Goal: Task Accomplishment & Management: Manage account settings

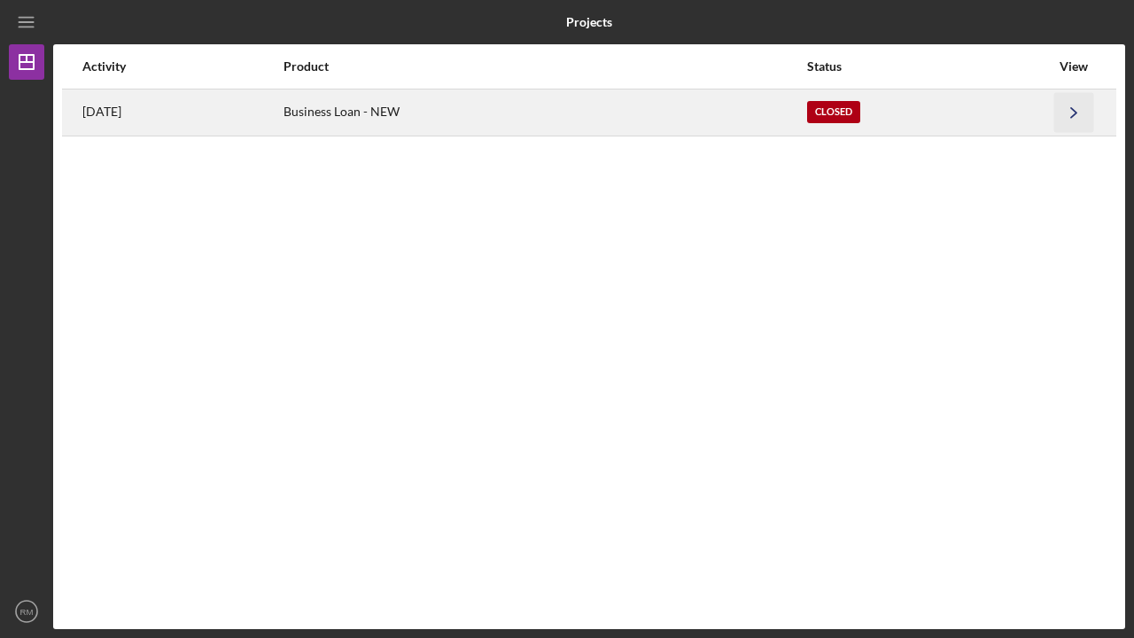
click at [1070, 120] on icon "Icon/Navigate" at bounding box center [1074, 112] width 40 height 40
click at [860, 106] on div "Closed" at bounding box center [833, 112] width 53 height 22
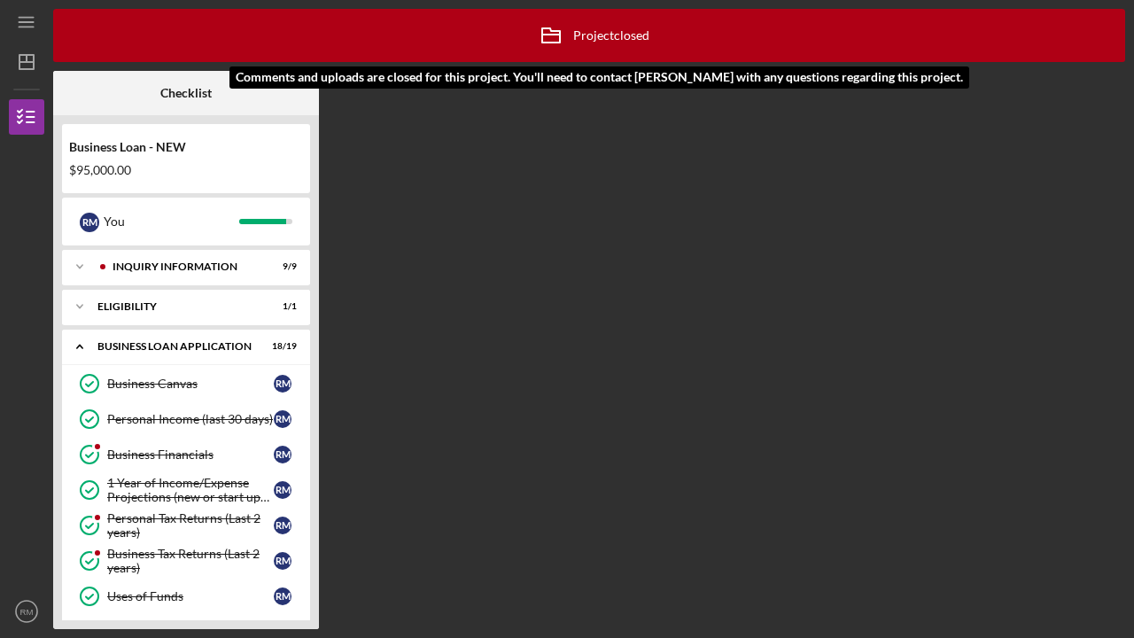
click at [618, 38] on div "Icon/Archived Project closed Icon/Info" at bounding box center [589, 35] width 120 height 44
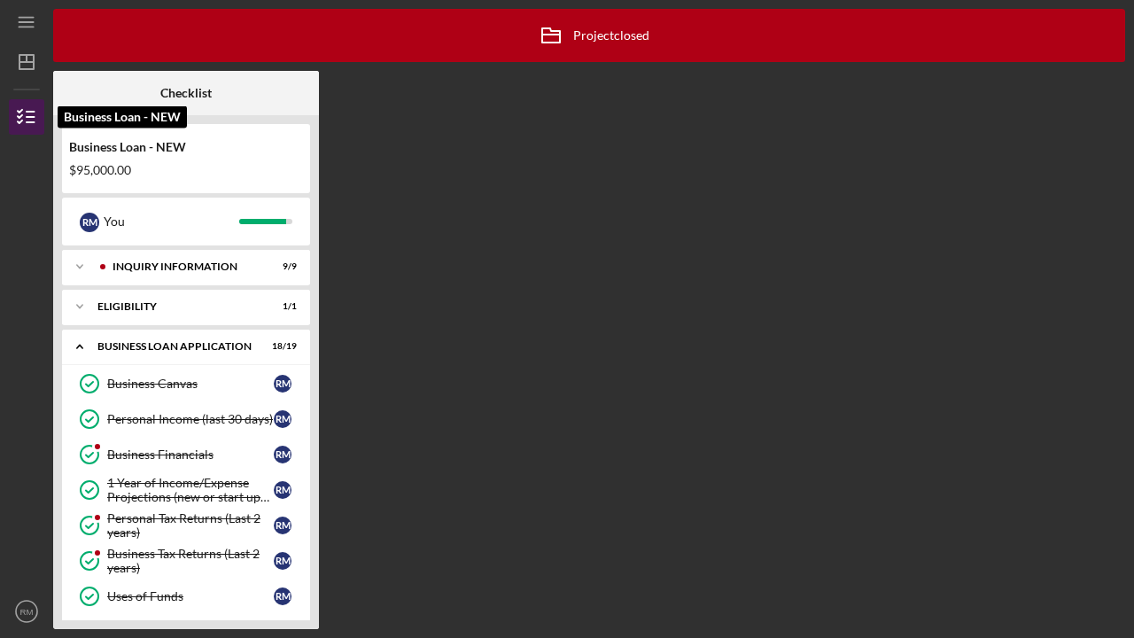
click at [26, 113] on icon "button" at bounding box center [26, 117] width 44 height 44
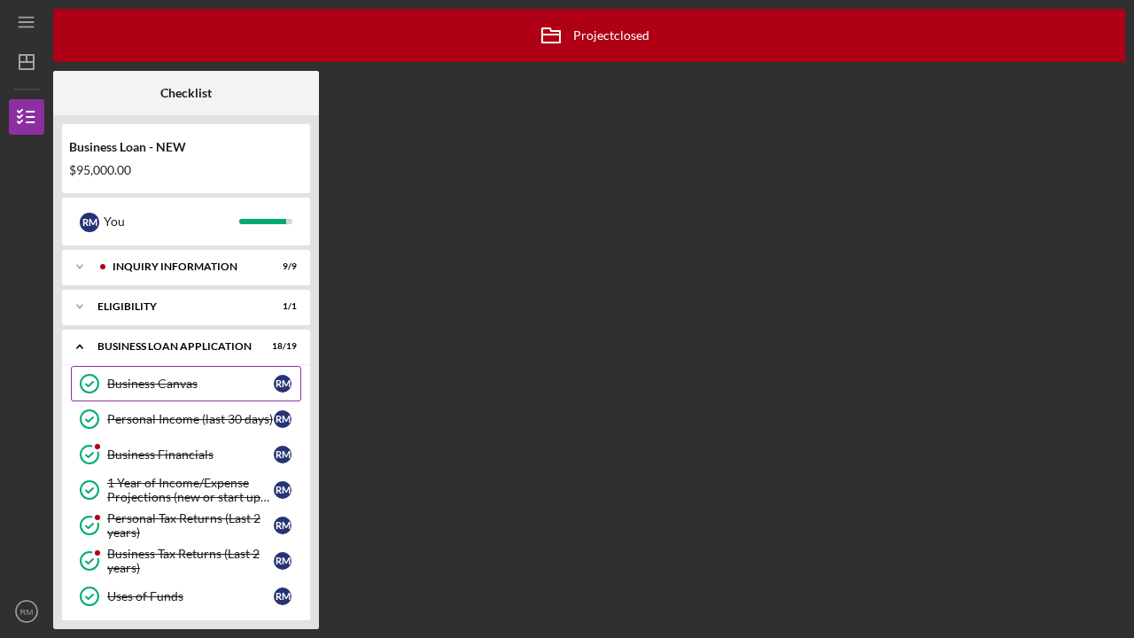
click at [193, 385] on div "Business Canvas" at bounding box center [190, 383] width 166 height 14
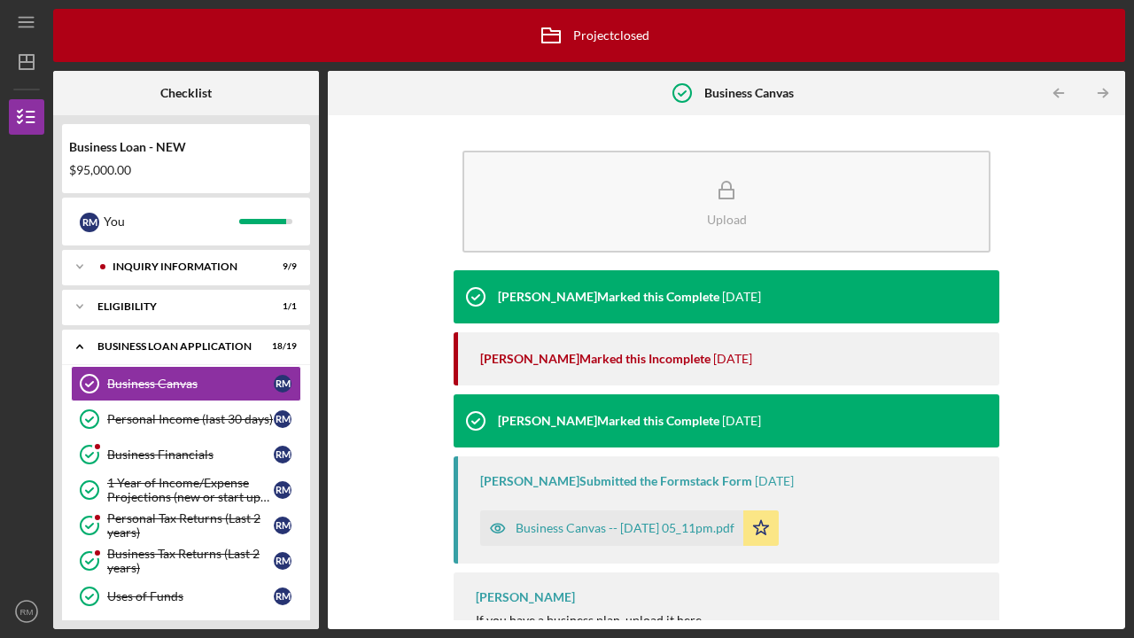
click at [587, 527] on div "Business Canvas -- 2024-09-17 05_11pm.pdf" at bounding box center [624, 528] width 219 height 14
click at [587, 527] on body "Icon/Menu Business Canvas Business Canvas Icon/Archived Project closed Icon/Inf…" at bounding box center [567, 319] width 1134 height 638
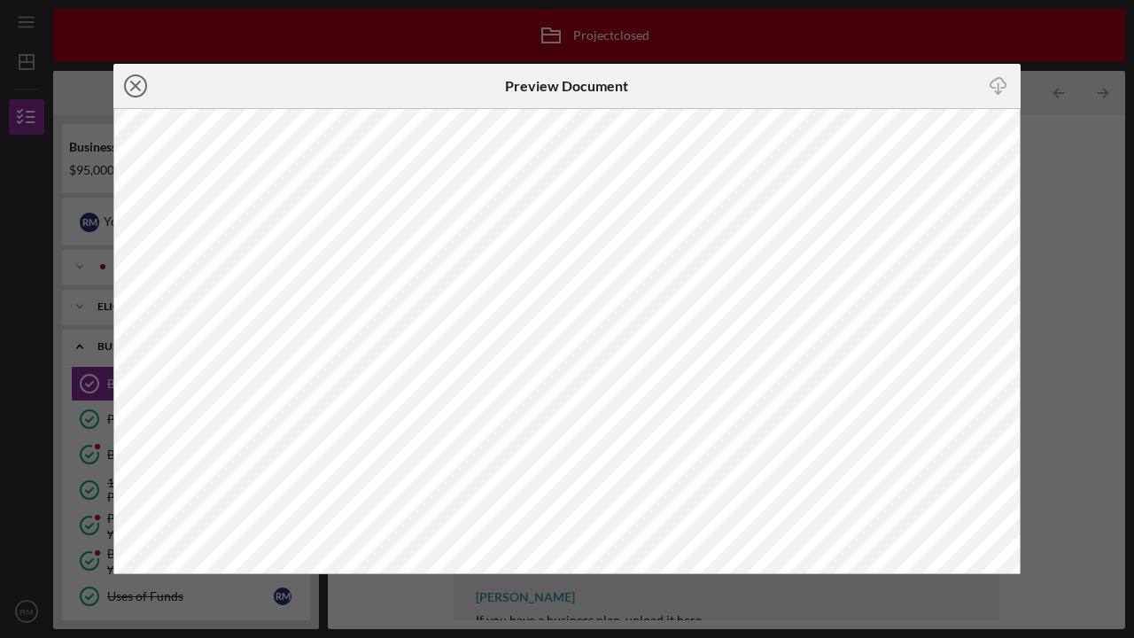
click at [138, 88] on line at bounding box center [135, 85] width 9 height 9
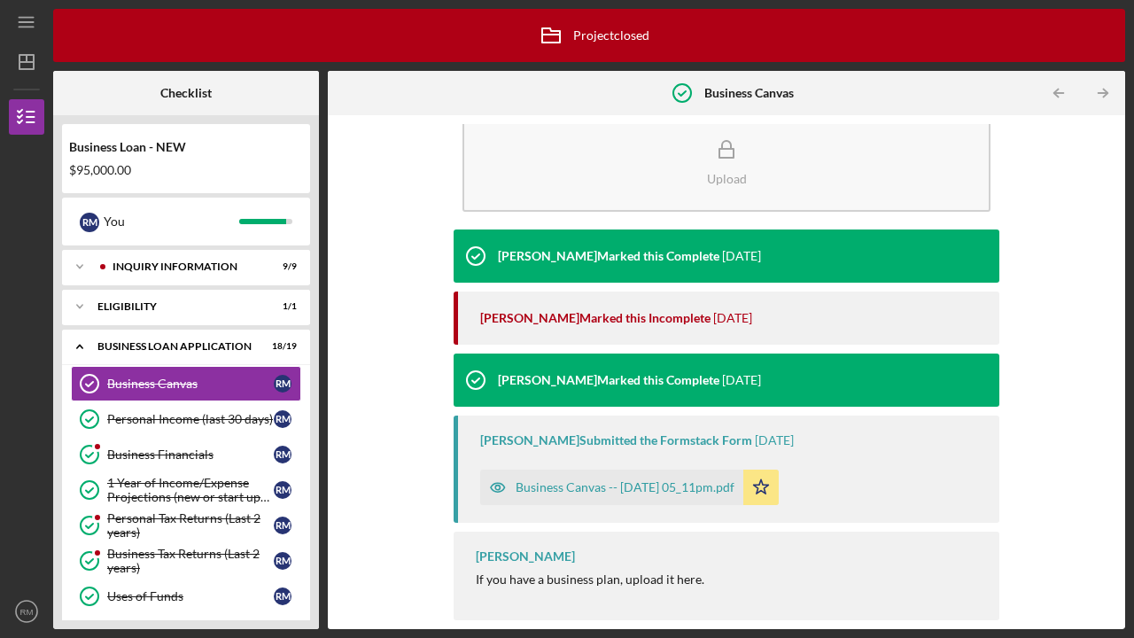
scroll to position [41, 0]
click at [164, 454] on div "Business Financials" at bounding box center [190, 454] width 166 height 14
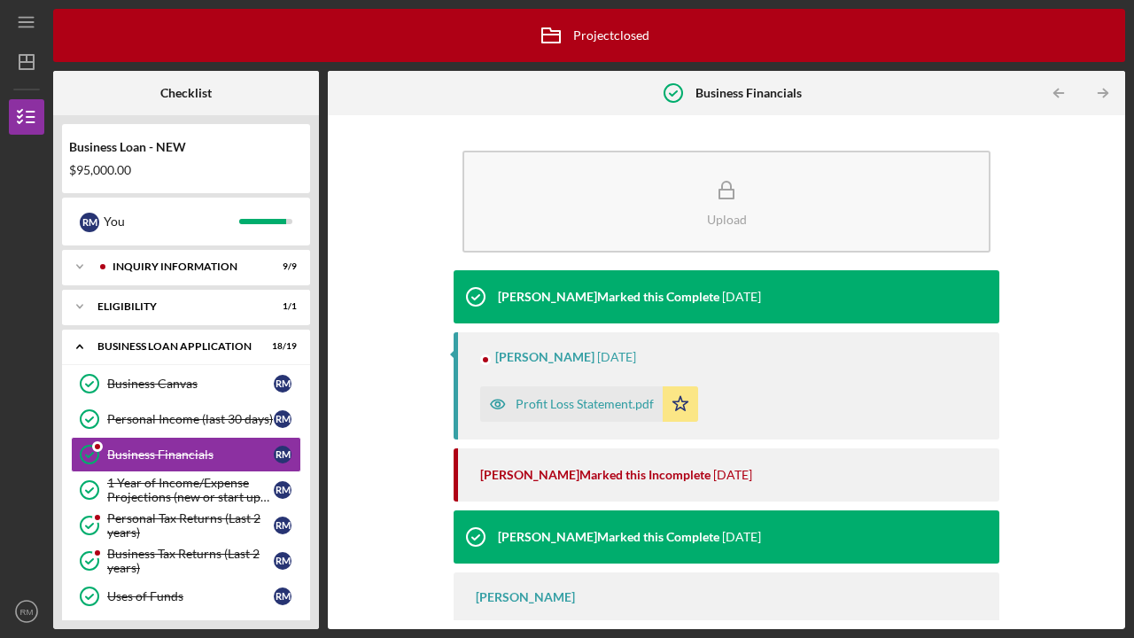
click at [589, 407] on div "Profit Loss Statement.pdf" at bounding box center [584, 404] width 138 height 14
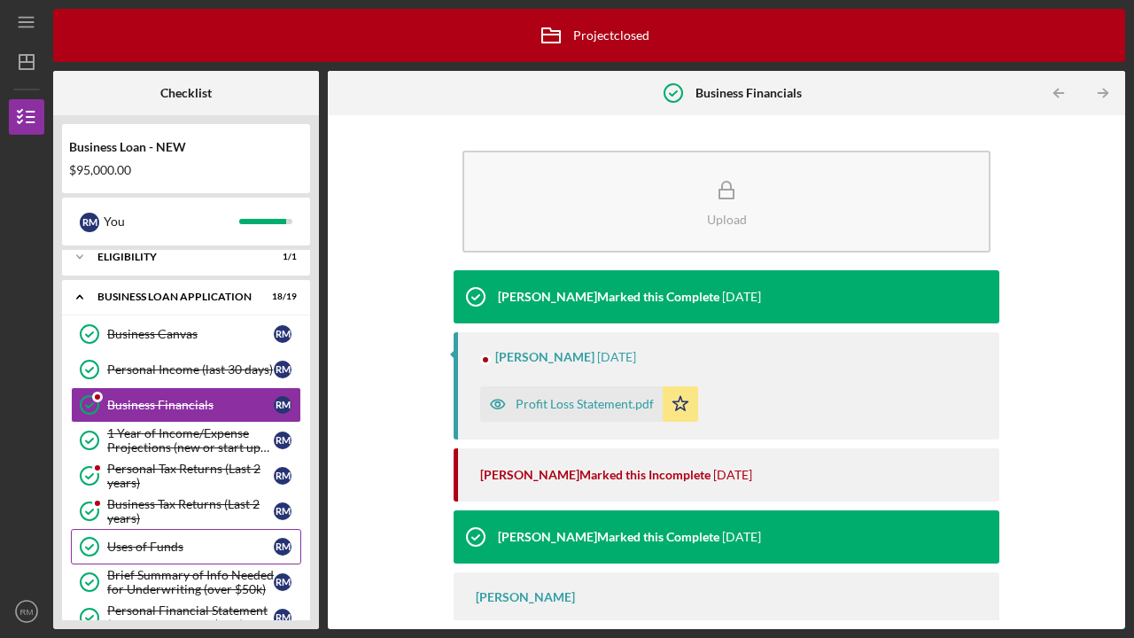
scroll to position [109, 0]
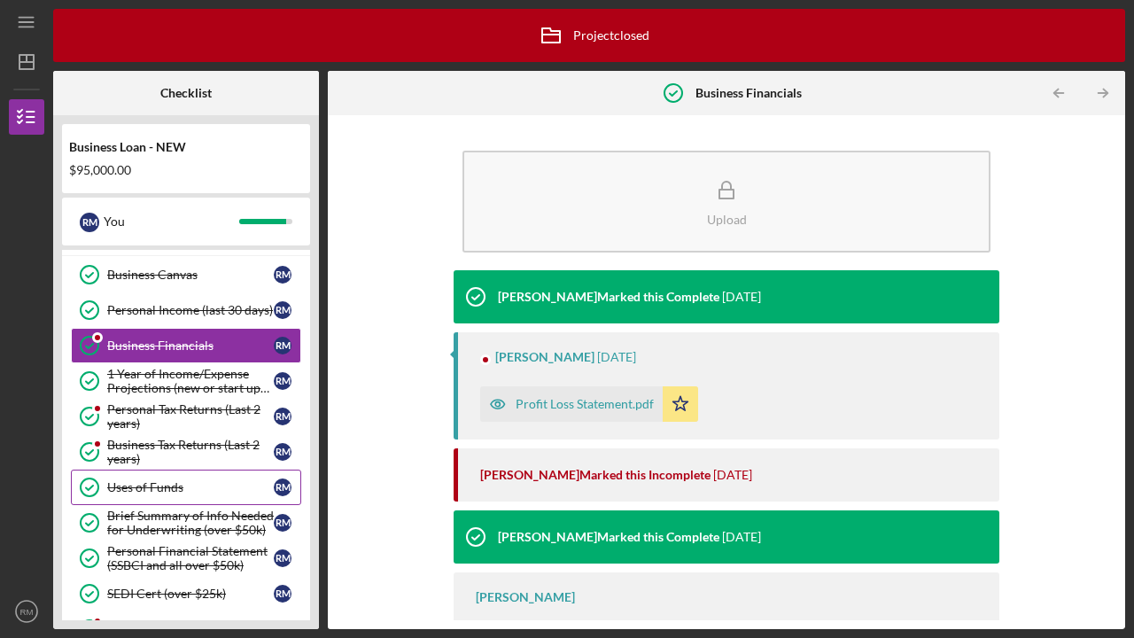
click at [145, 483] on div "Uses of Funds" at bounding box center [190, 487] width 166 height 14
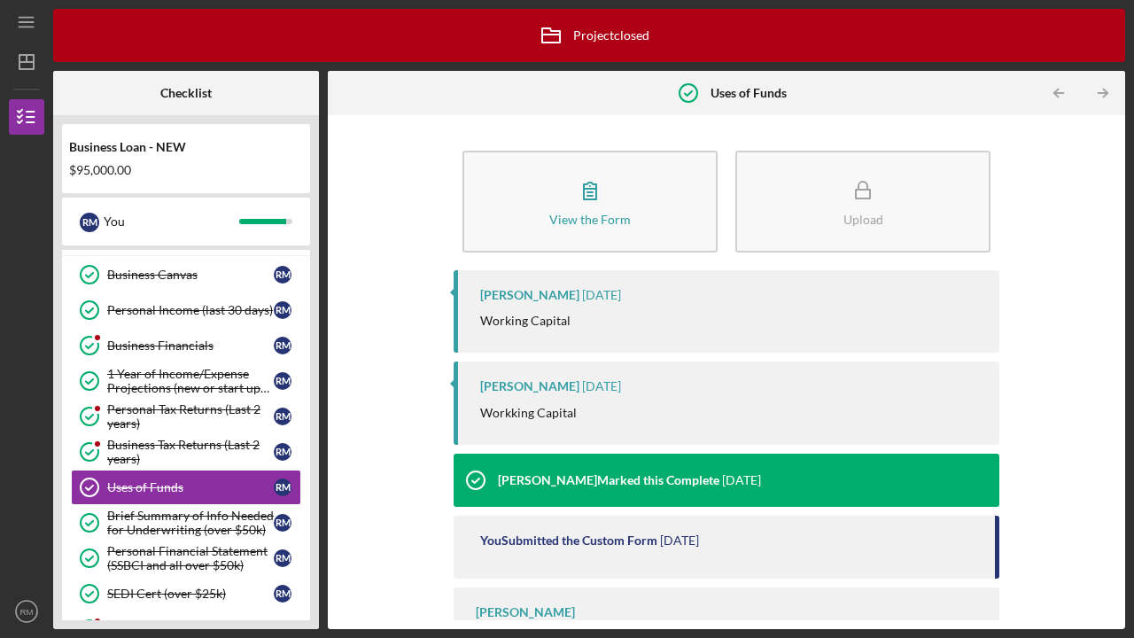
click at [515, 316] on p "Working Capital" at bounding box center [525, 320] width 90 height 19
click at [544, 541] on div "You Submitted the Custom Form" at bounding box center [568, 540] width 177 height 14
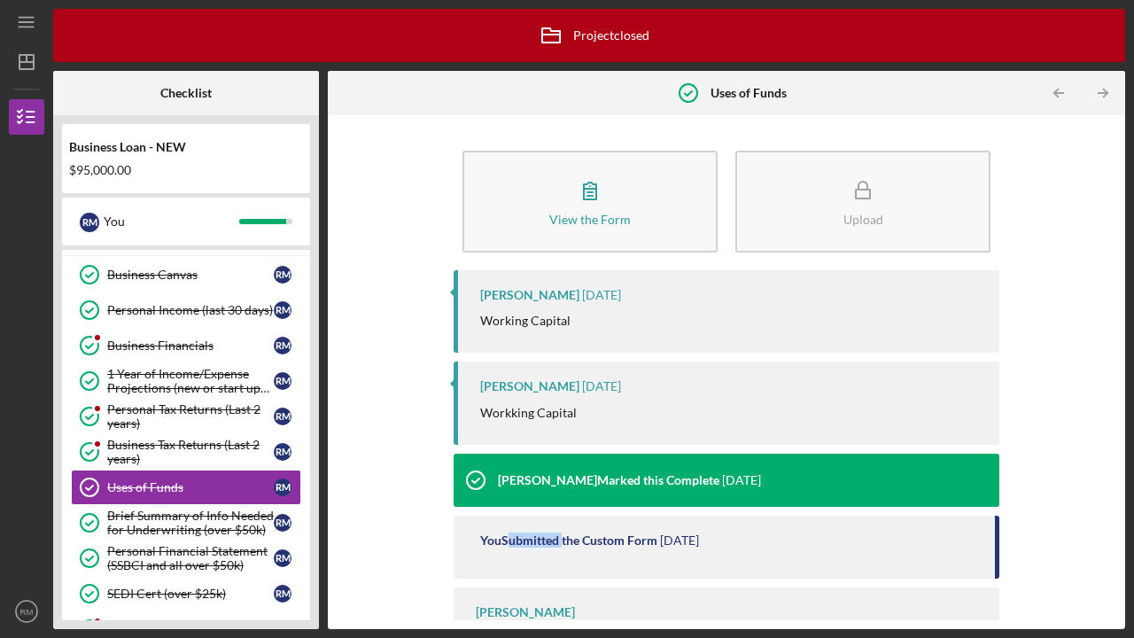
click at [544, 541] on div "You Submitted the Custom Form" at bounding box center [568, 540] width 177 height 14
click at [552, 405] on p "Workking Capital" at bounding box center [528, 412] width 97 height 19
click at [621, 383] on div "Ainura Barron 1 year ago" at bounding box center [730, 386] width 501 height 14
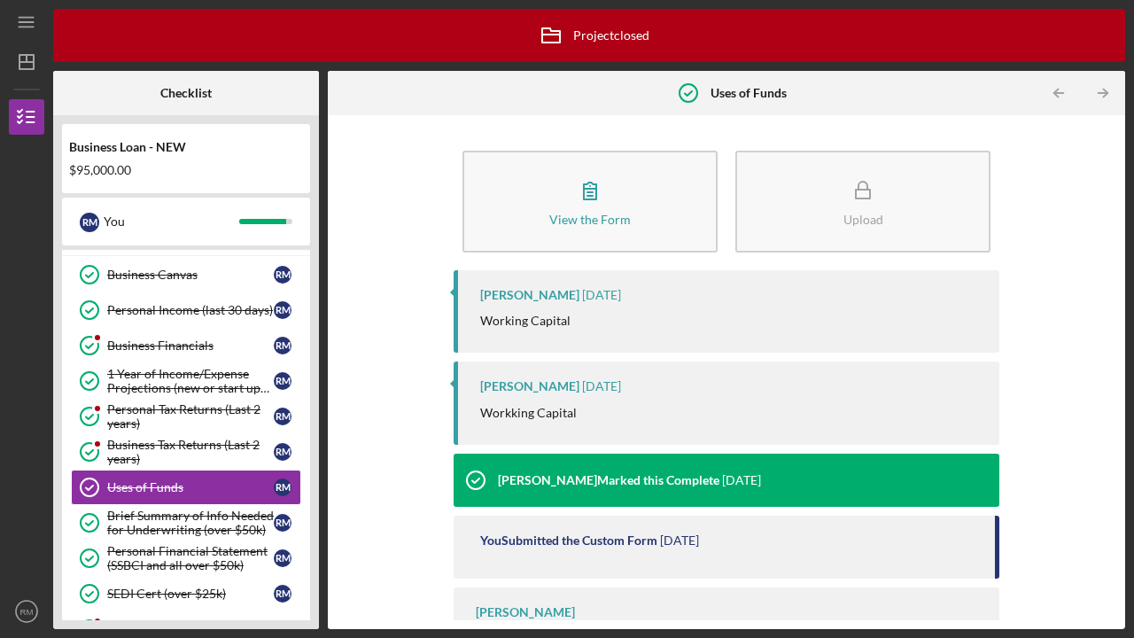
click at [608, 383] on time "1 year ago" at bounding box center [601, 386] width 39 height 14
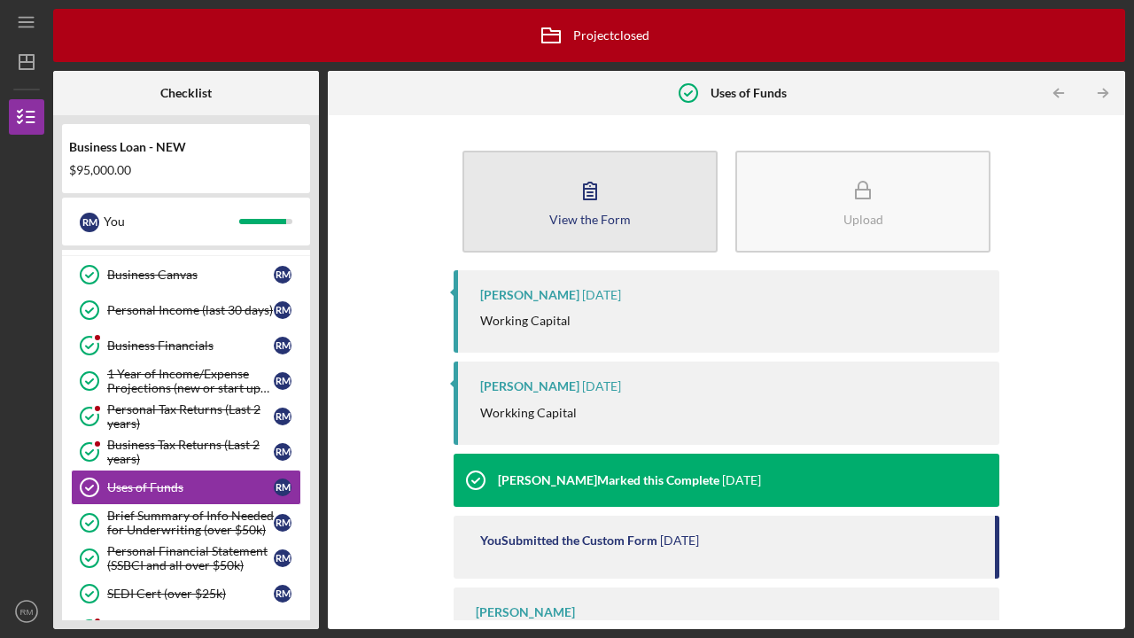
click at [588, 207] on icon "button" at bounding box center [590, 190] width 44 height 44
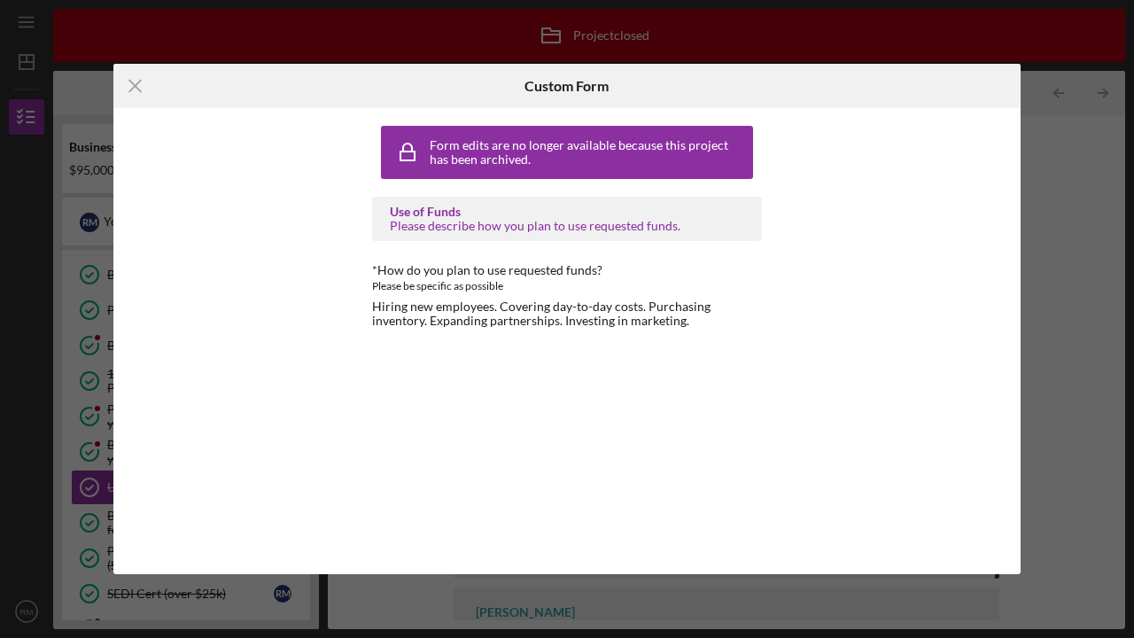
click at [191, 154] on div "Form edits are no longer available because this project has been archived. Use …" at bounding box center [566, 231] width 907 height 246
click at [139, 84] on icon "Icon/Menu Close" at bounding box center [135, 86] width 44 height 44
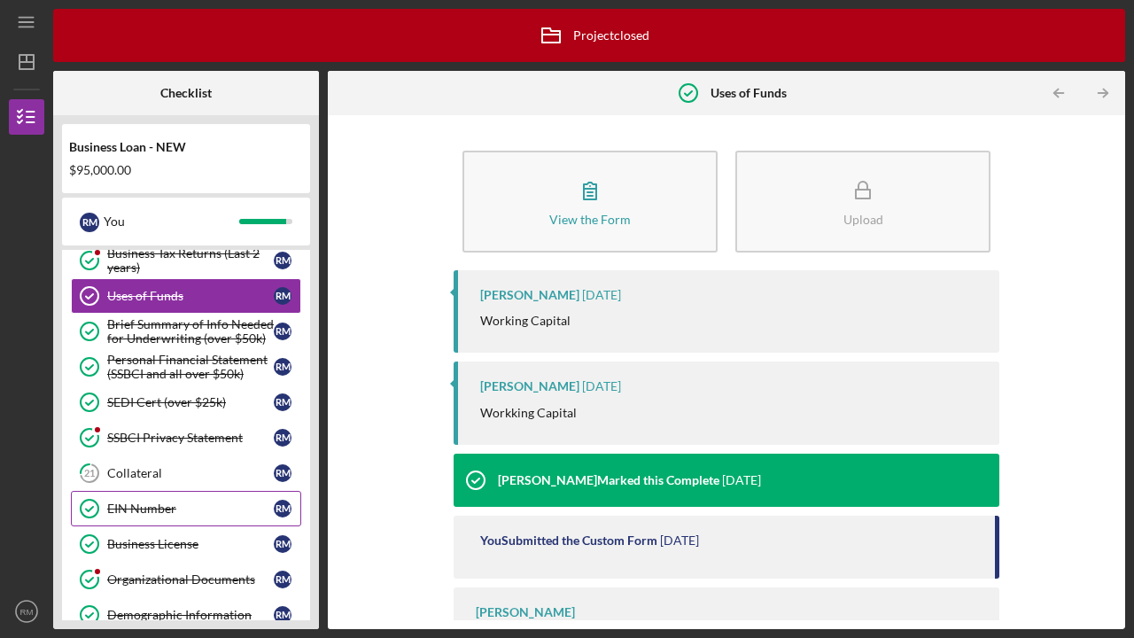
scroll to position [306, 0]
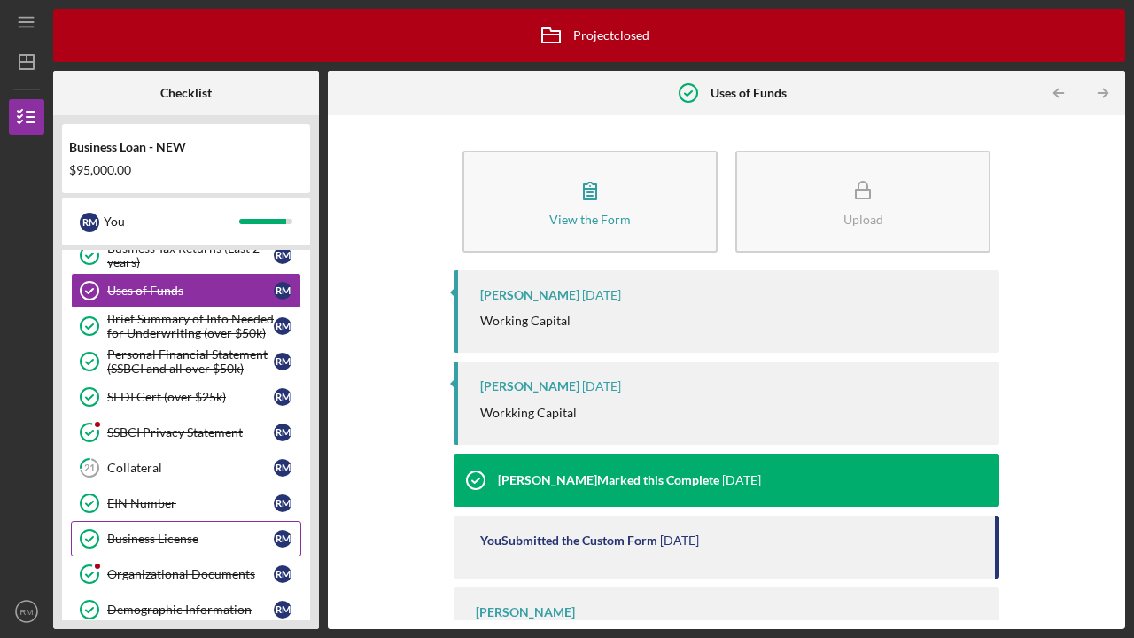
click at [140, 539] on div "Business License" at bounding box center [190, 538] width 166 height 14
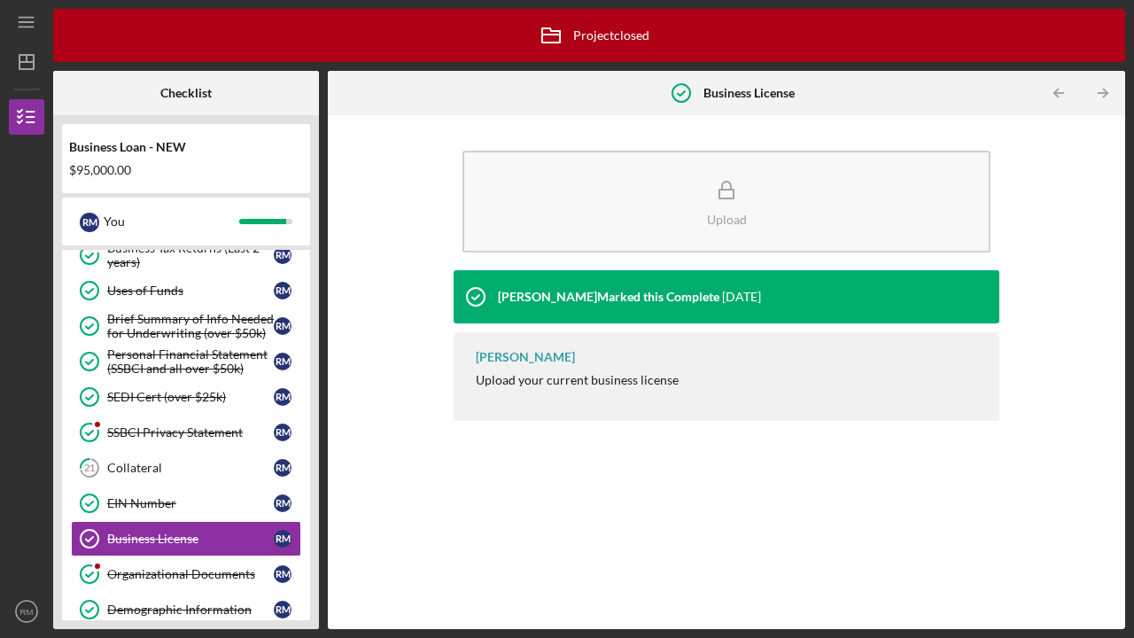
click at [592, 295] on div "Ainura Barron Marked this Complete" at bounding box center [608, 297] width 221 height 14
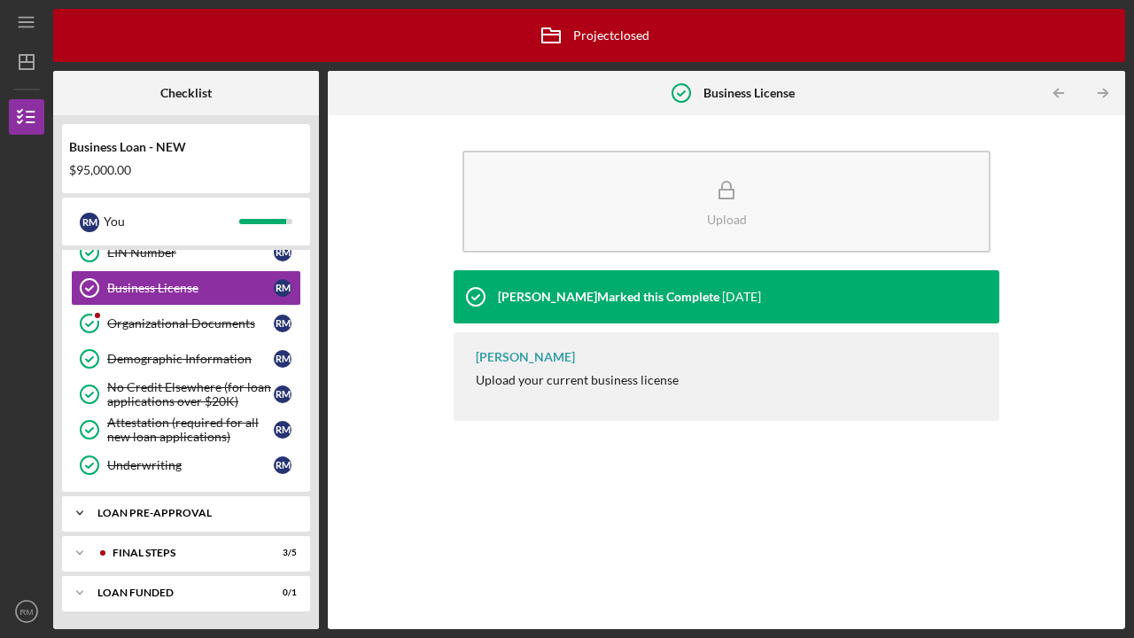
scroll to position [556, 0]
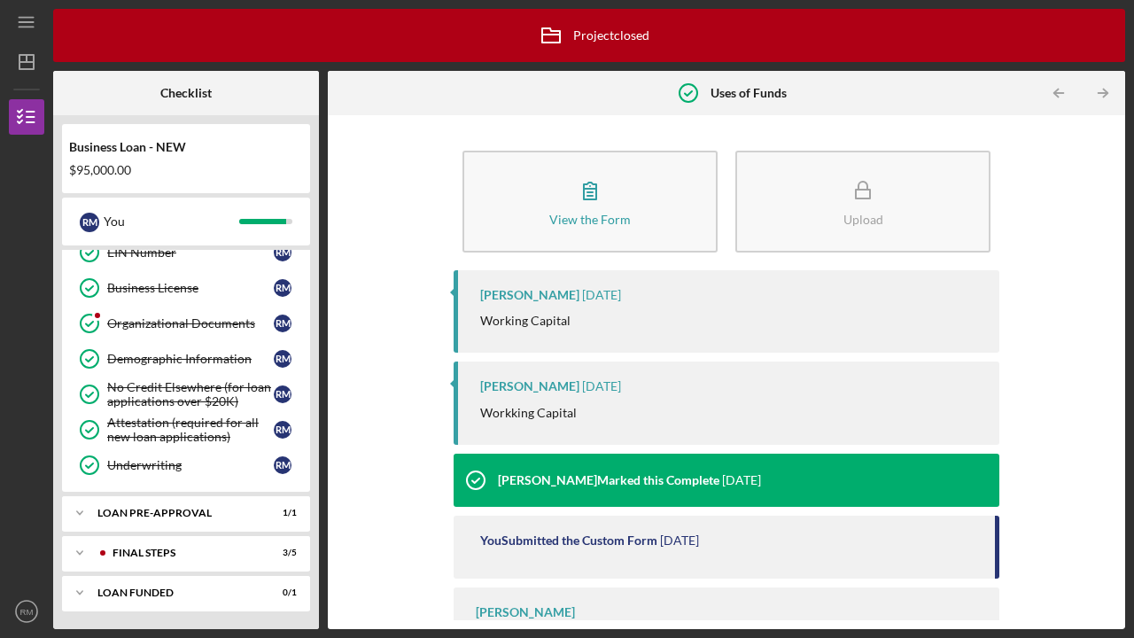
scroll to position [161, 0]
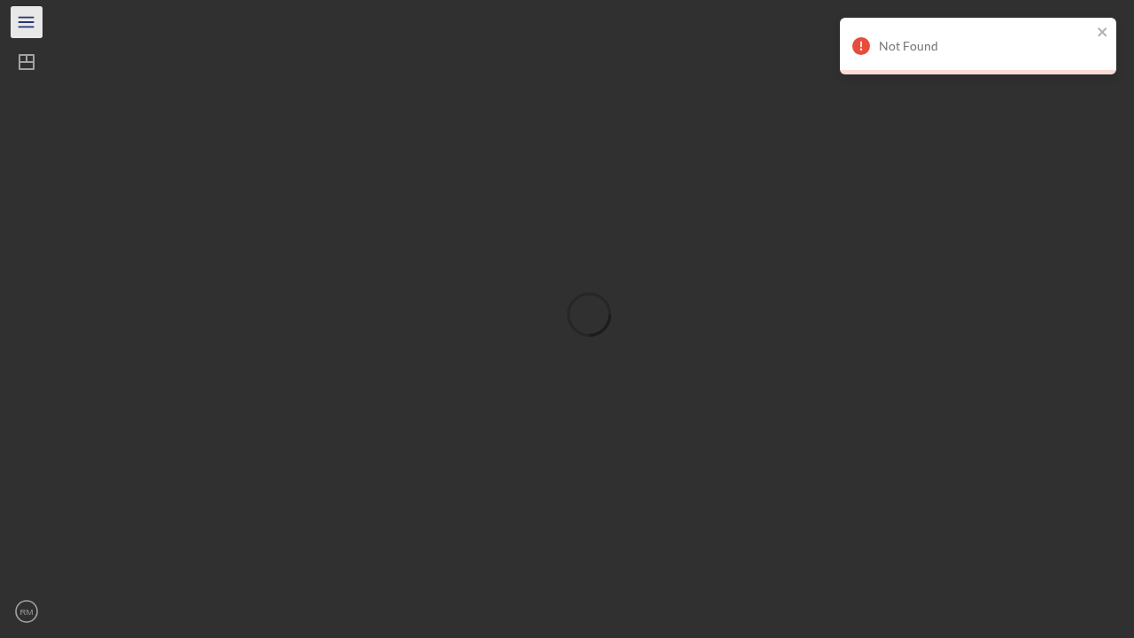
click at [22, 25] on icon "Icon/Menu" at bounding box center [27, 23] width 40 height 40
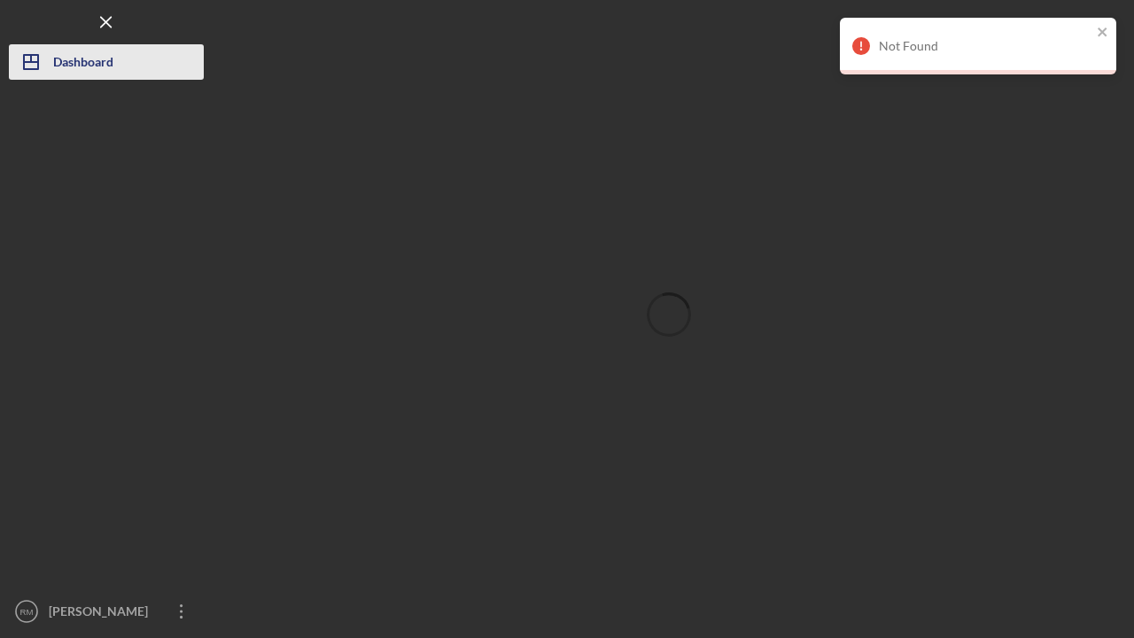
click at [31, 62] on line "button" at bounding box center [31, 58] width 0 height 7
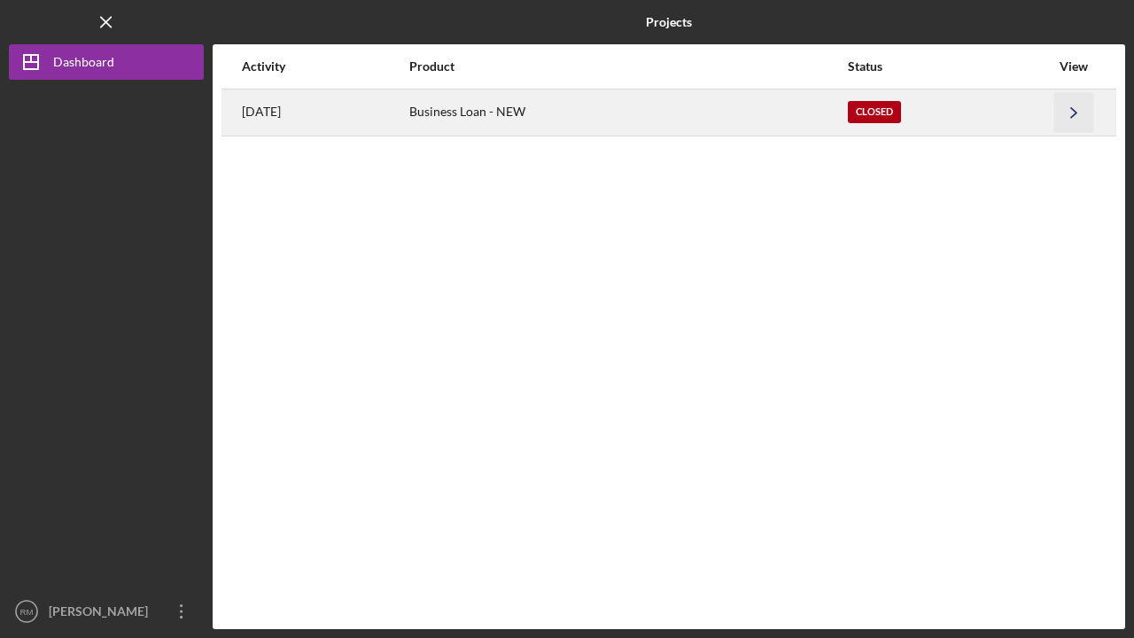
click at [1073, 106] on icon "Icon/Navigate" at bounding box center [1074, 112] width 40 height 40
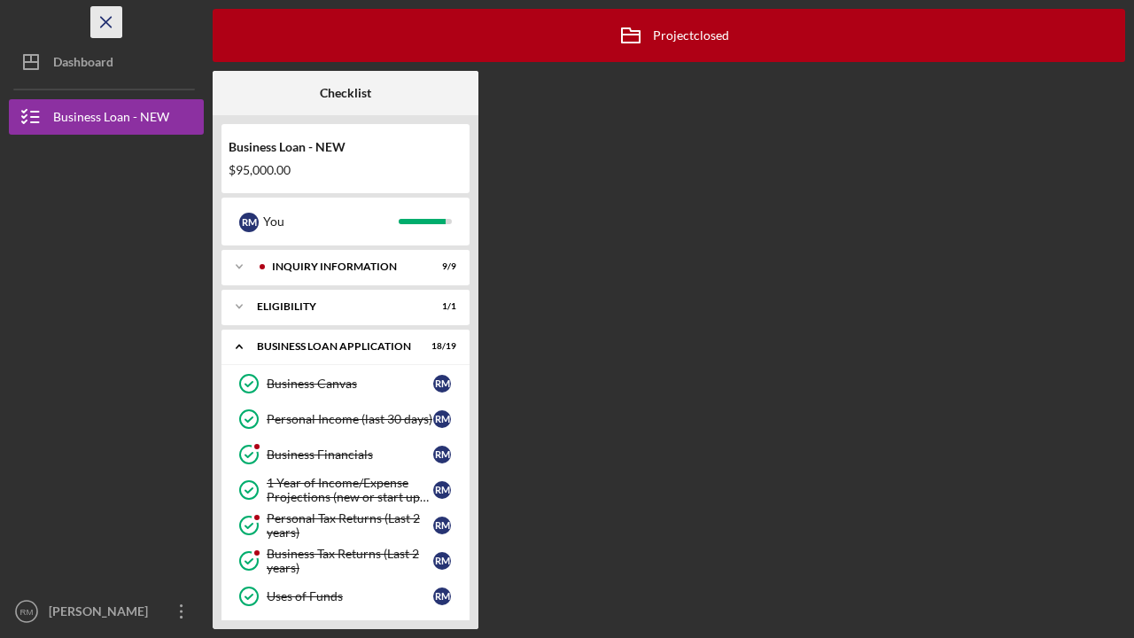
click at [109, 17] on icon "Icon/Menu Close" at bounding box center [107, 23] width 40 height 40
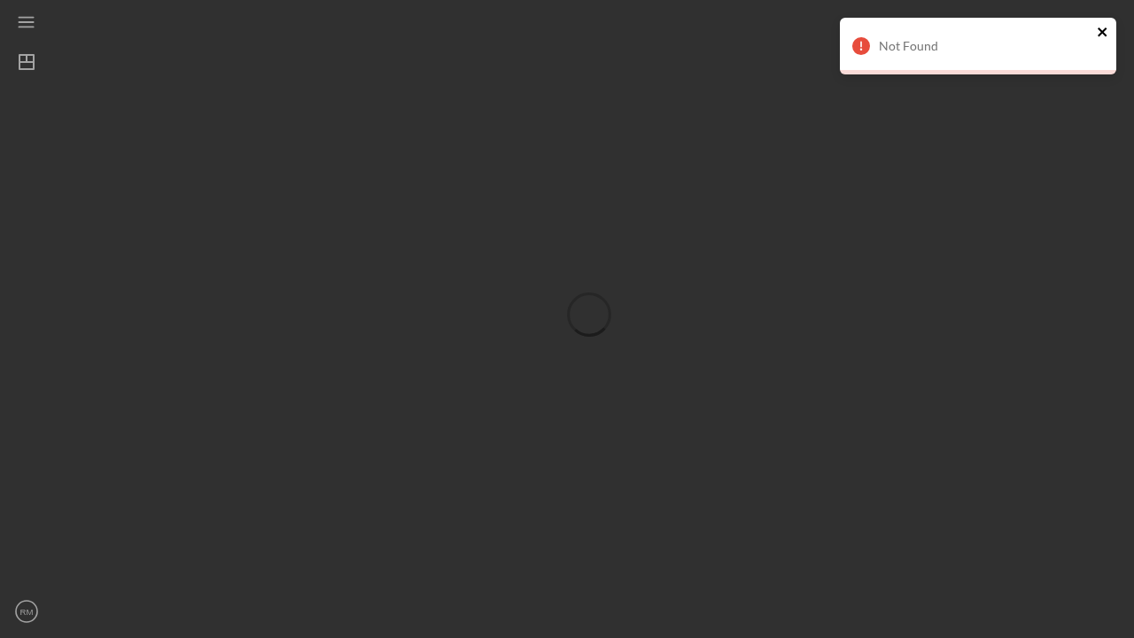
click at [1106, 27] on icon "close" at bounding box center [1102, 32] width 12 height 14
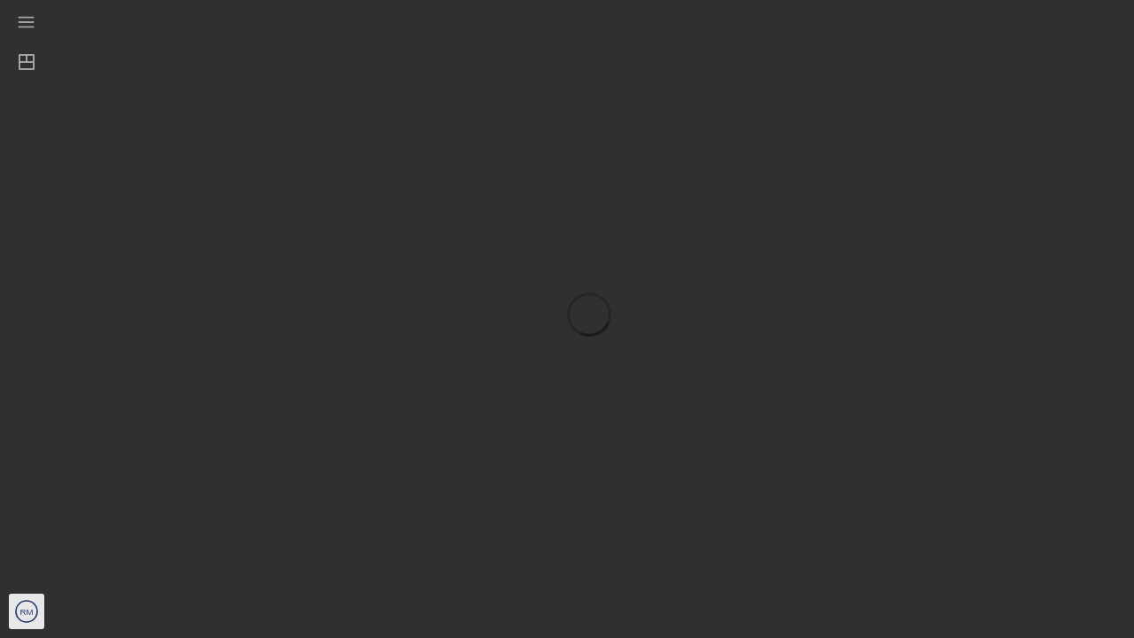
click at [25, 612] on text "RM" at bounding box center [26, 612] width 13 height 10
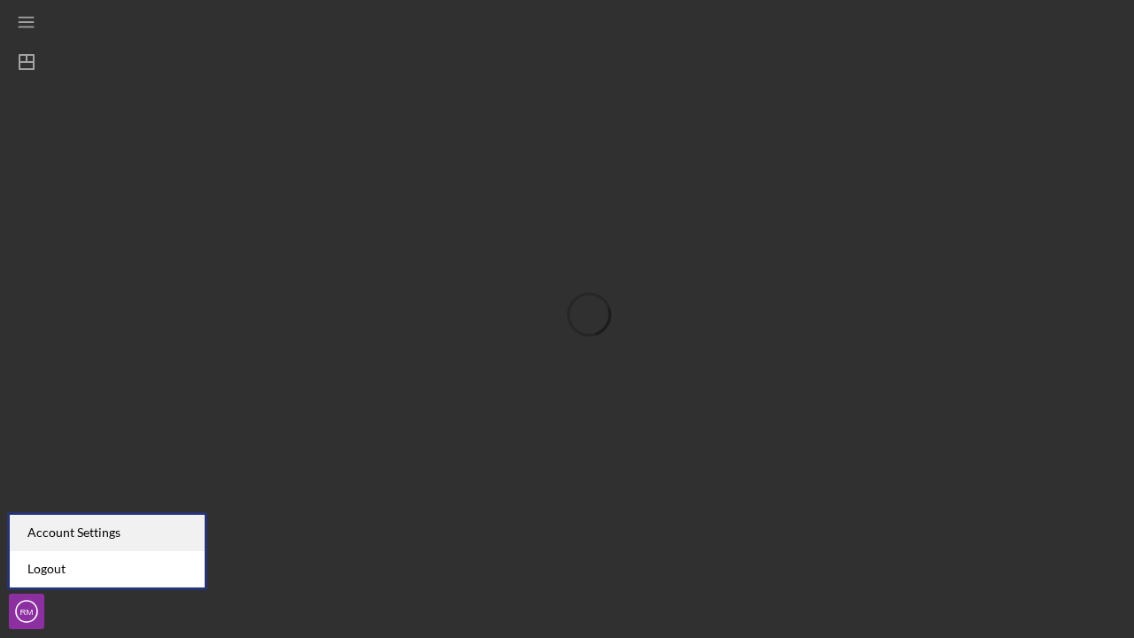
click at [74, 533] on div "Account Settings" at bounding box center [107, 533] width 195 height 36
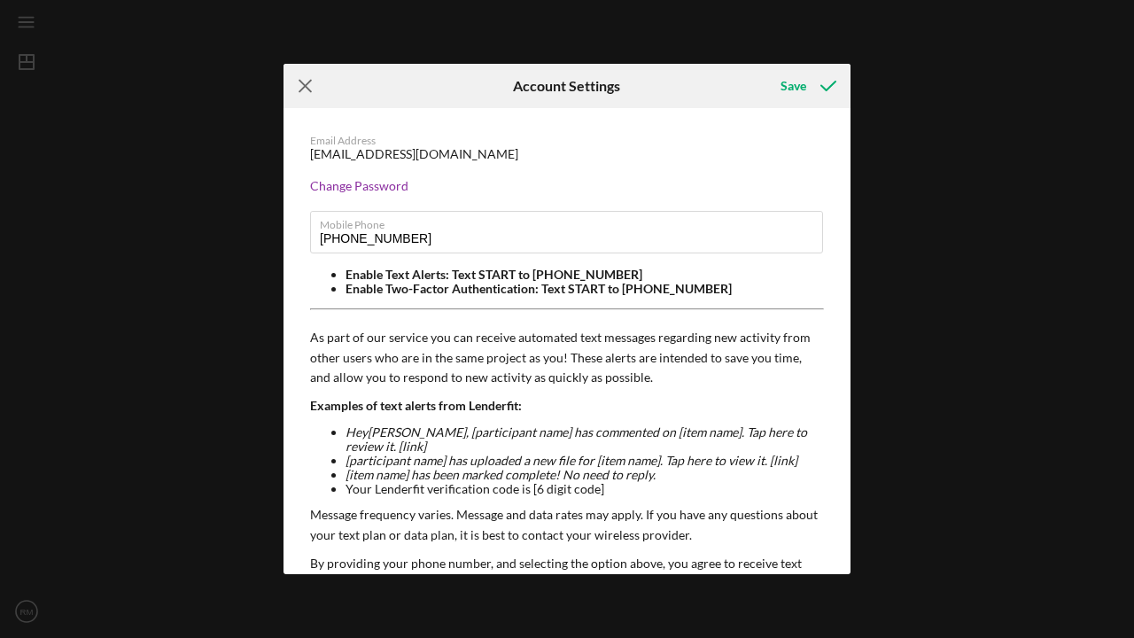
click at [306, 80] on icon "Icon/Menu Close" at bounding box center [305, 86] width 44 height 44
